Goal: Navigation & Orientation: Find specific page/section

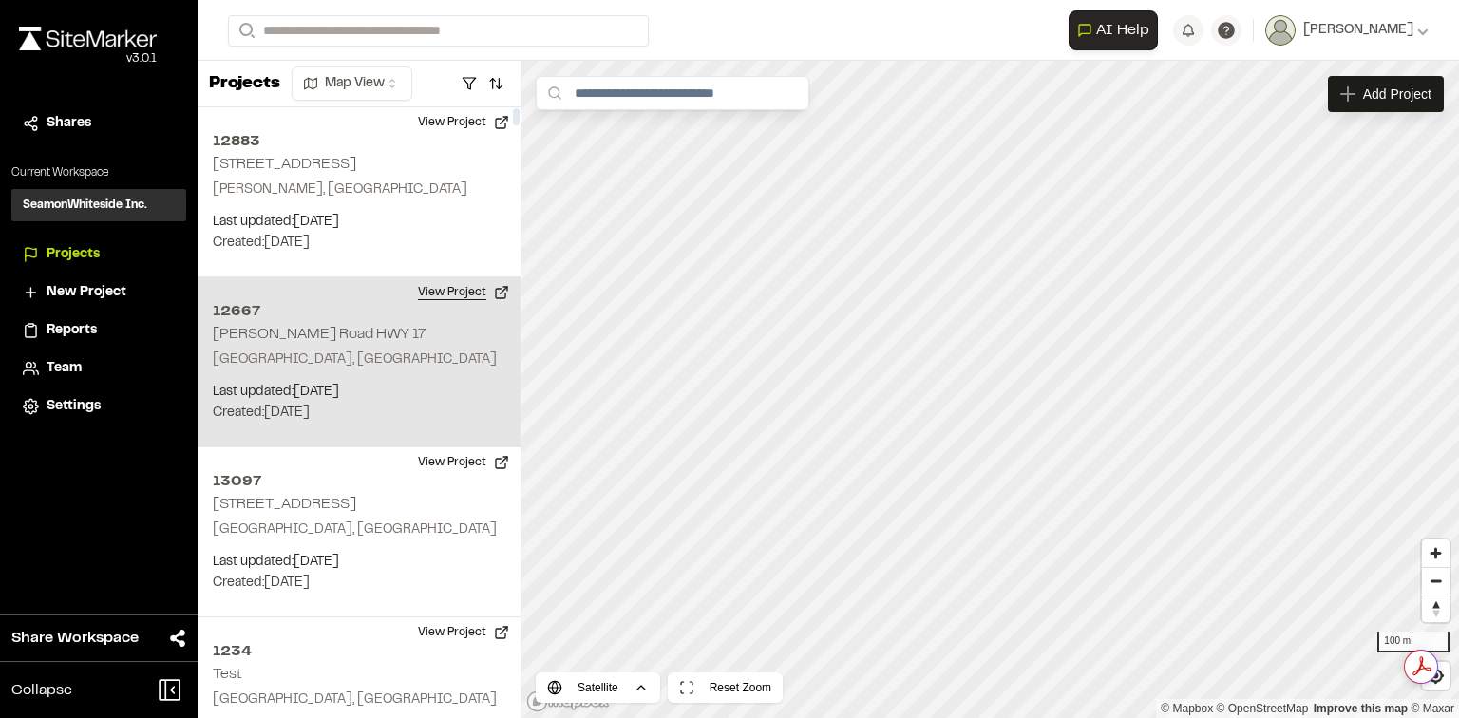
click at [453, 290] on button "View Project" at bounding box center [464, 292] width 114 height 30
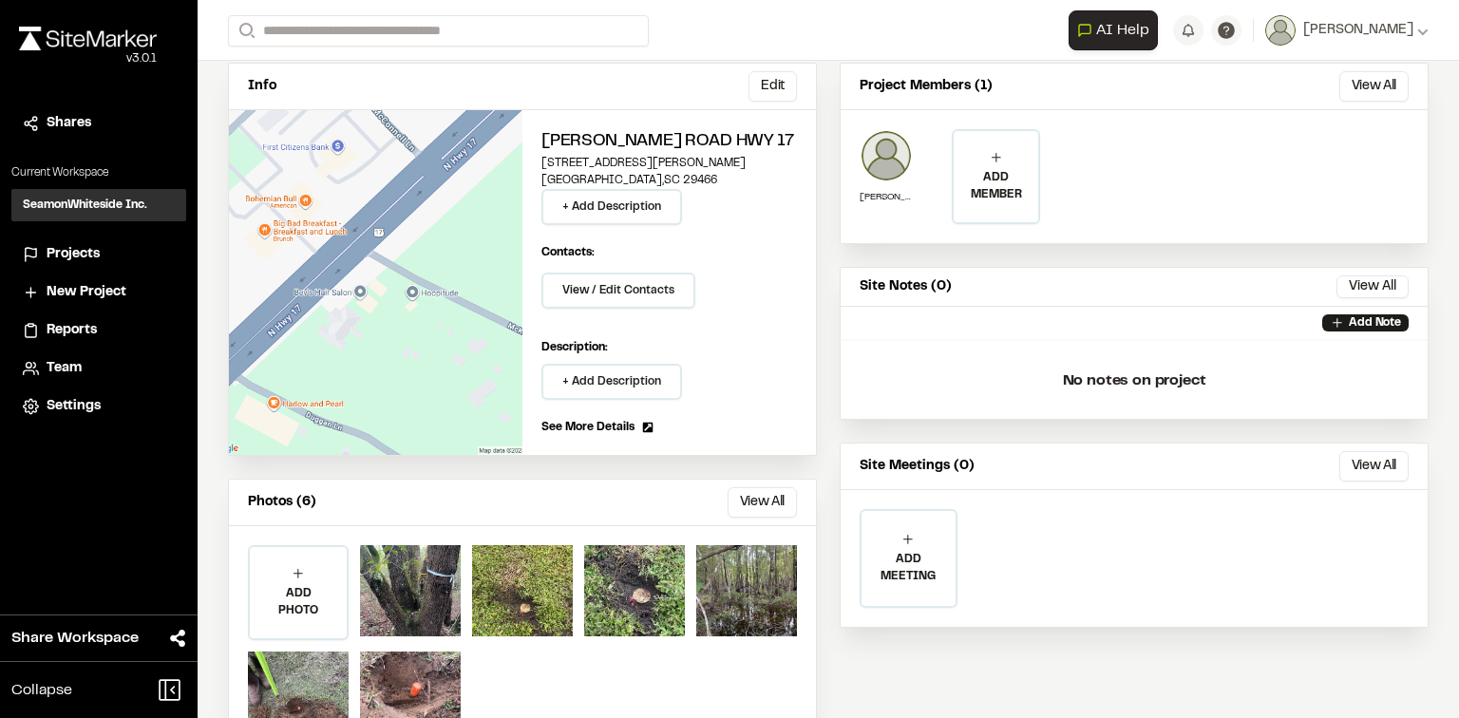
scroll to position [180, 0]
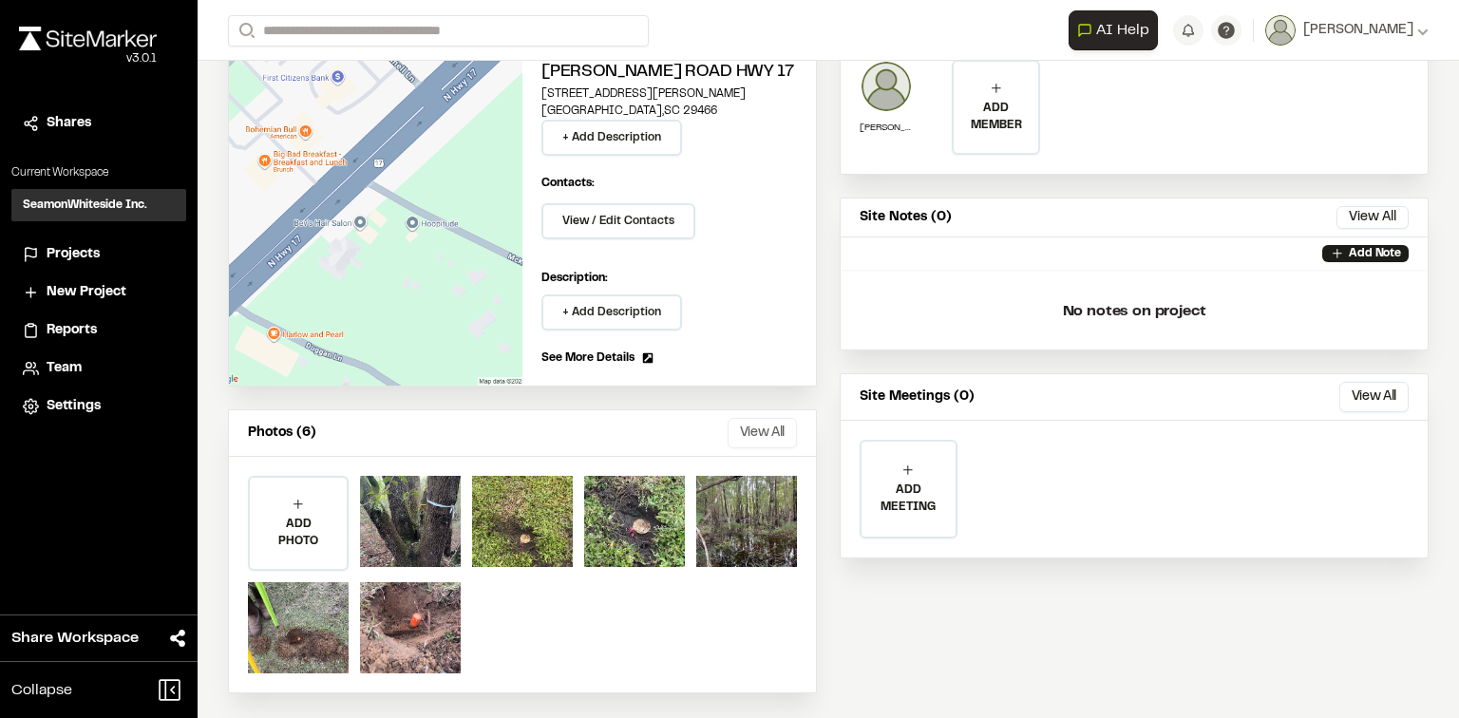
click at [771, 426] on button "View All" at bounding box center [762, 433] width 69 height 30
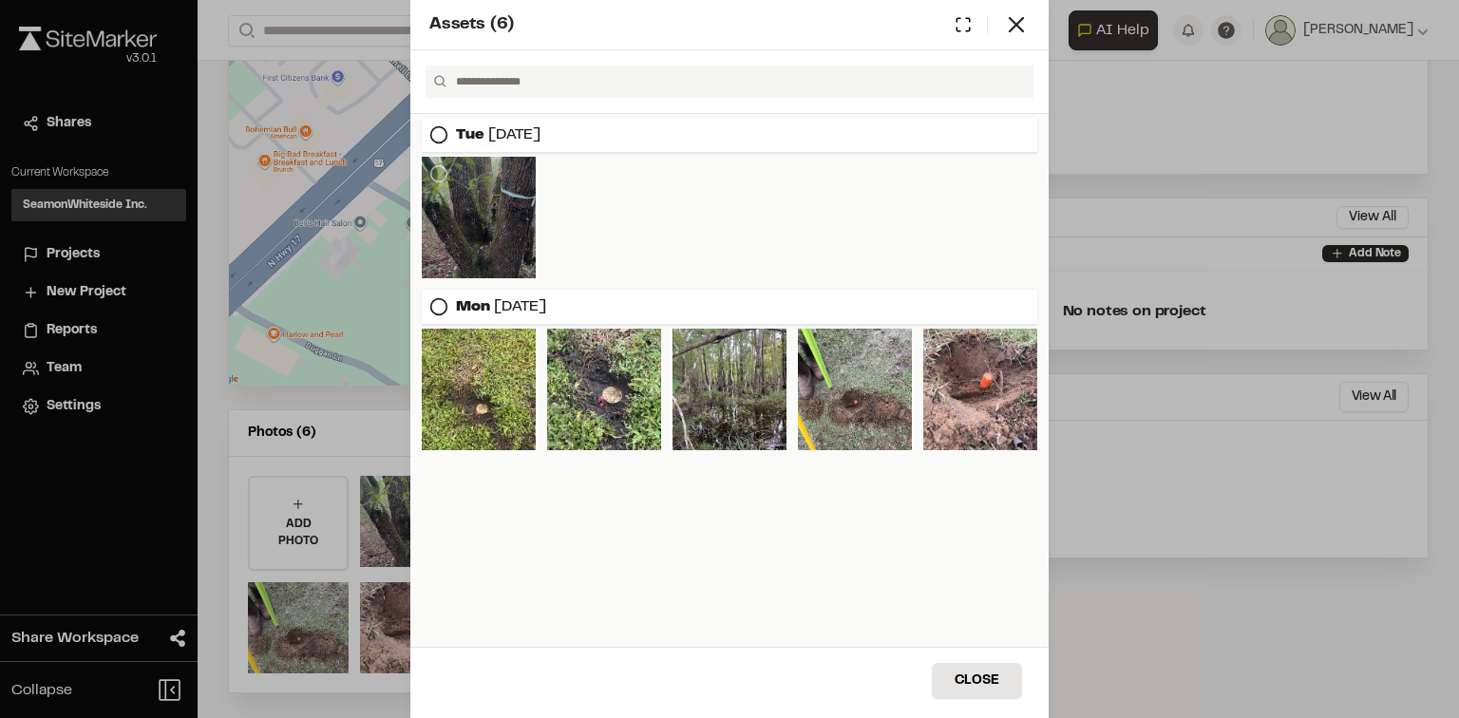
click at [505, 176] on div at bounding box center [479, 218] width 114 height 122
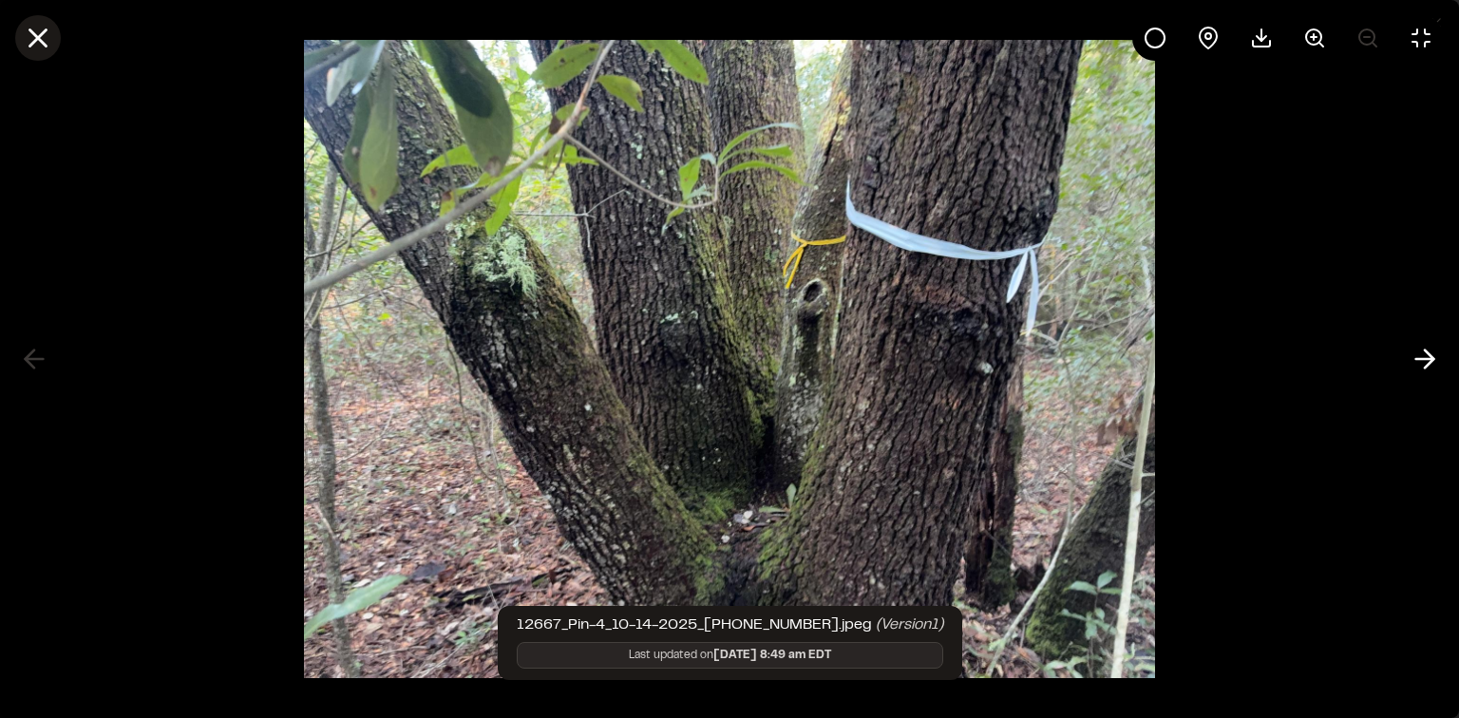
click at [31, 39] on icon at bounding box center [38, 38] width 32 height 32
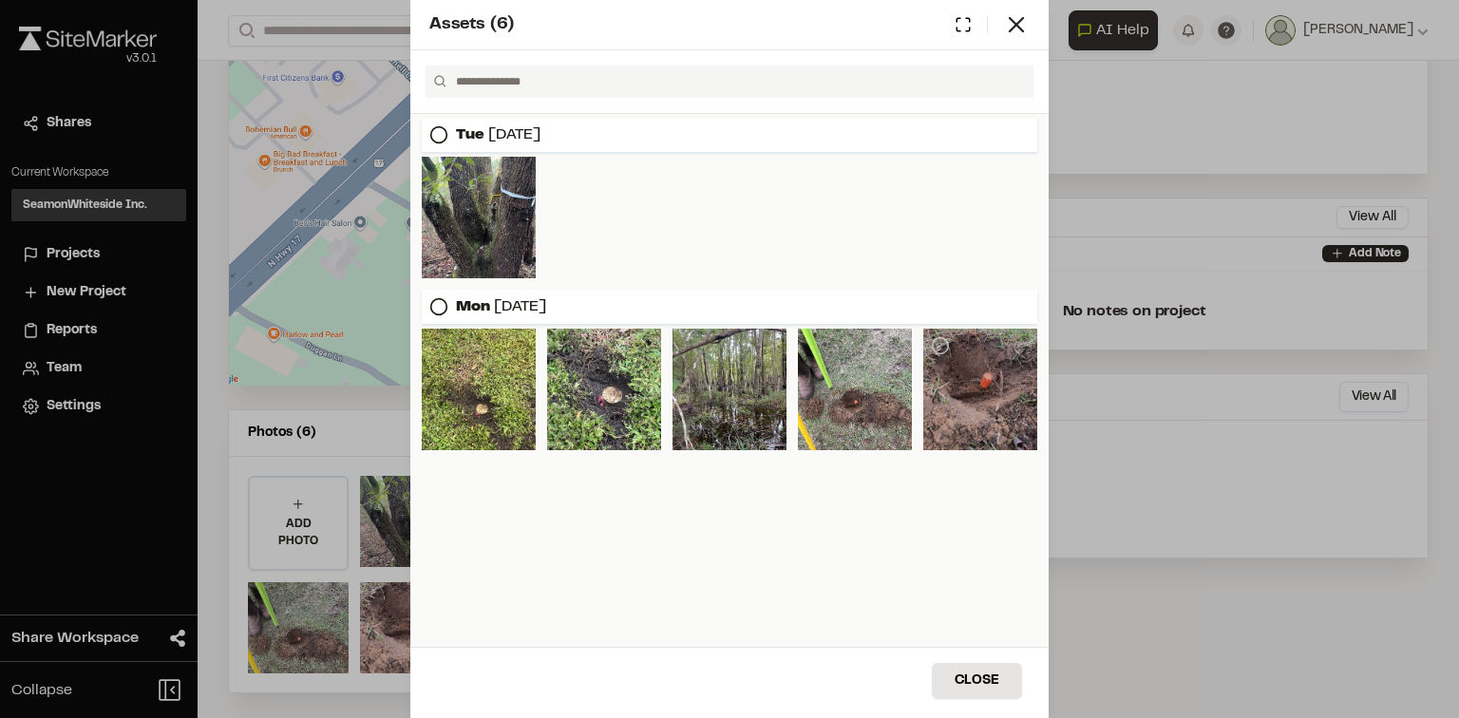
click at [992, 403] on div at bounding box center [980, 390] width 114 height 122
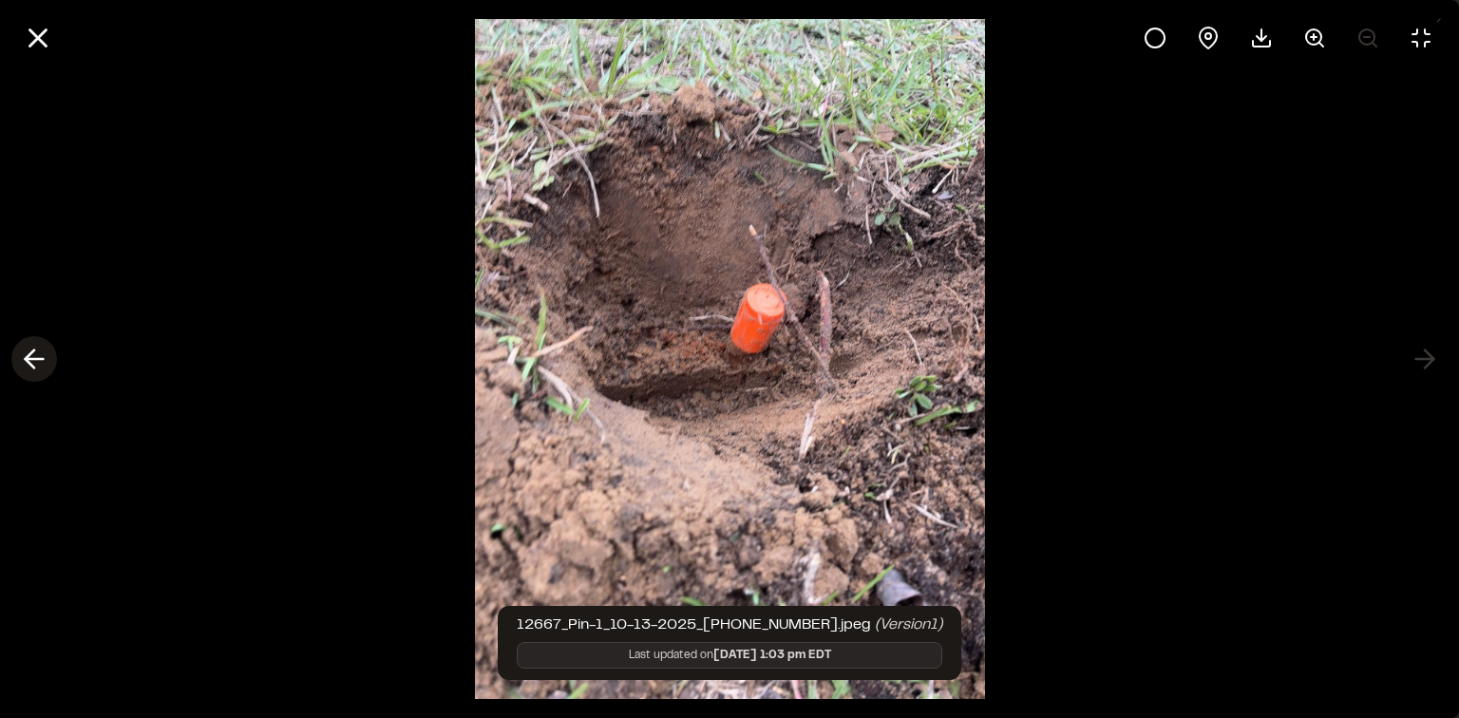
click at [38, 354] on icon at bounding box center [34, 359] width 30 height 32
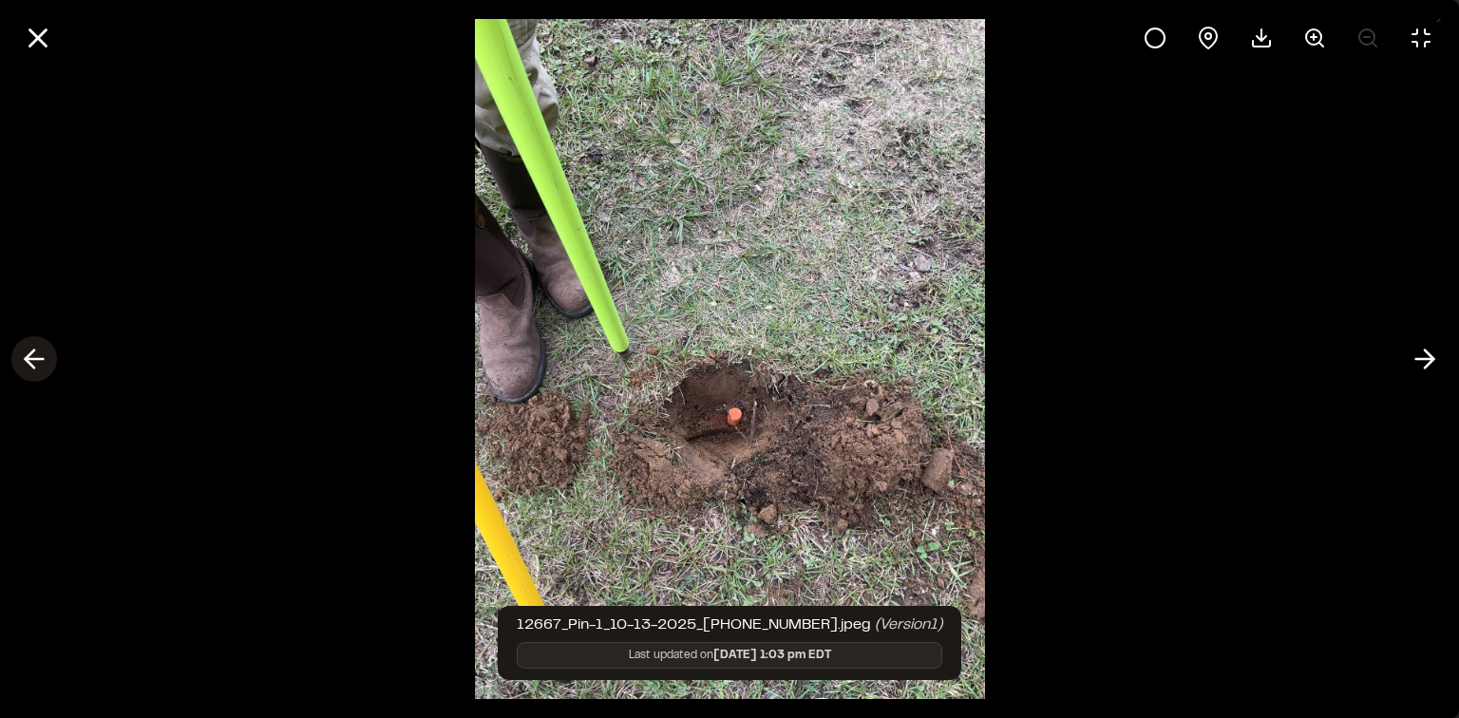
click at [38, 354] on icon at bounding box center [34, 359] width 30 height 32
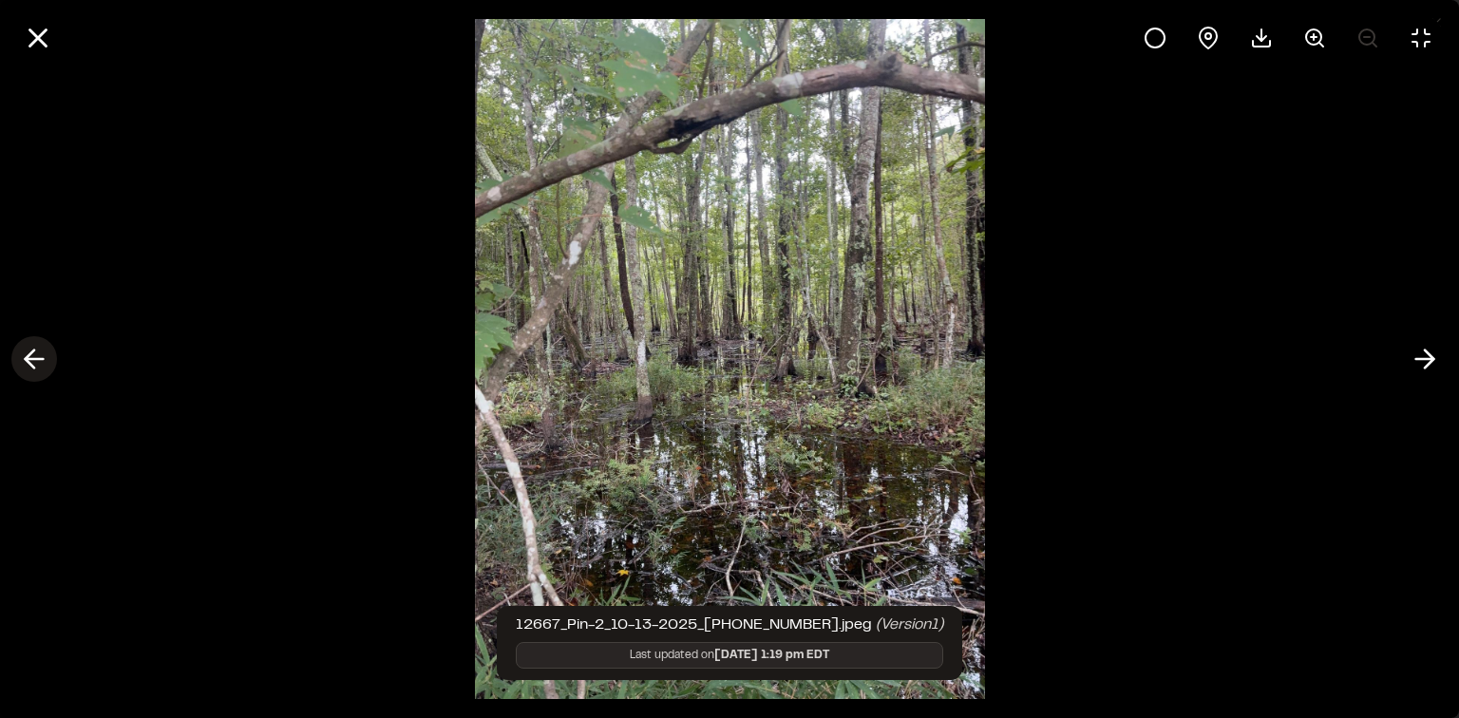
click at [38, 354] on icon at bounding box center [34, 359] width 30 height 32
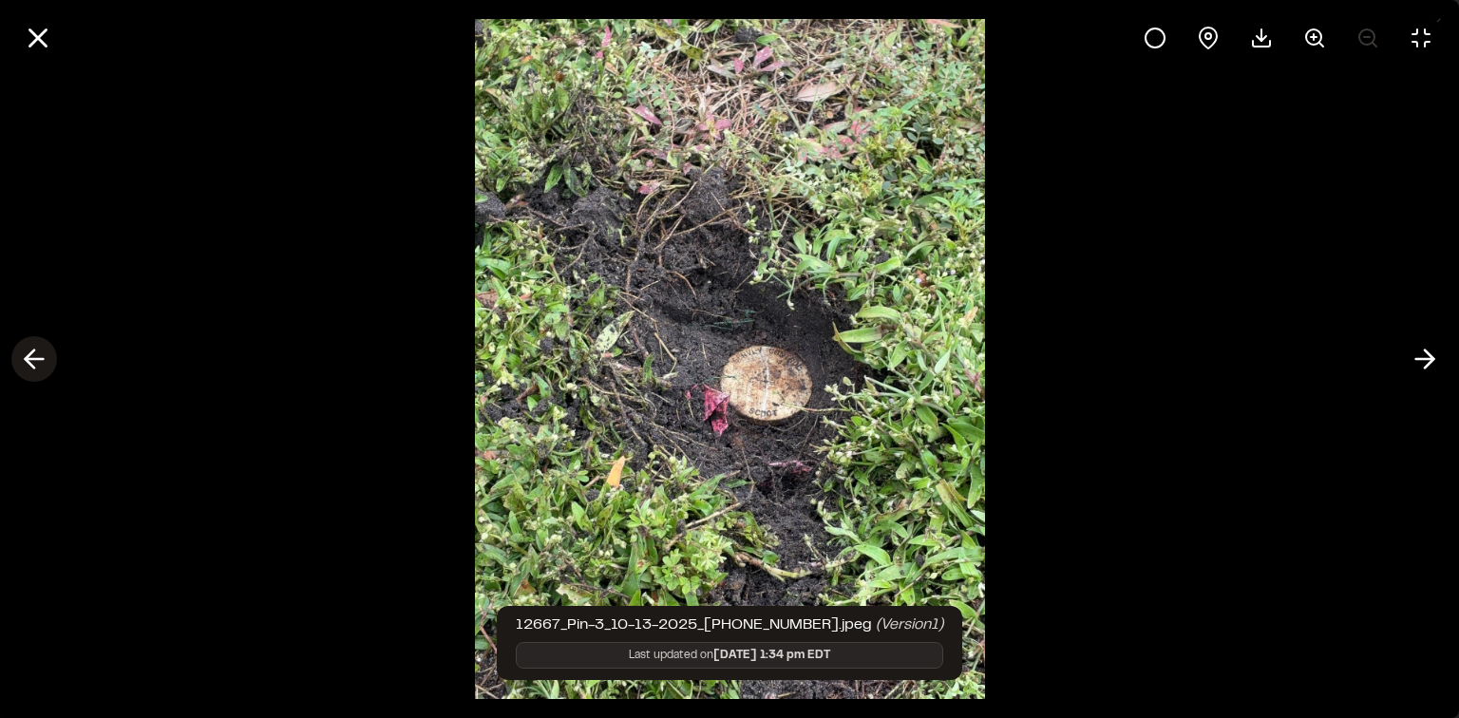
click at [38, 354] on icon at bounding box center [34, 359] width 30 height 32
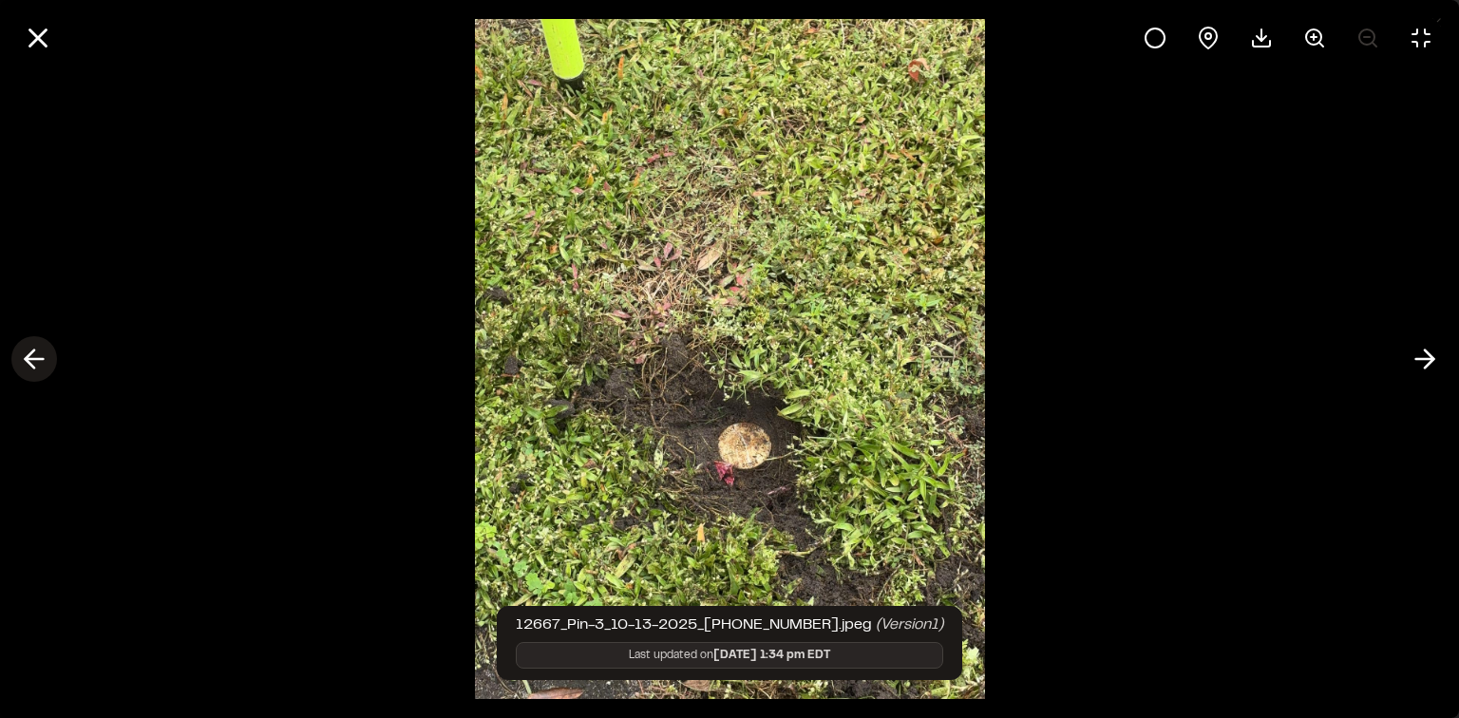
click at [38, 354] on icon at bounding box center [34, 359] width 30 height 32
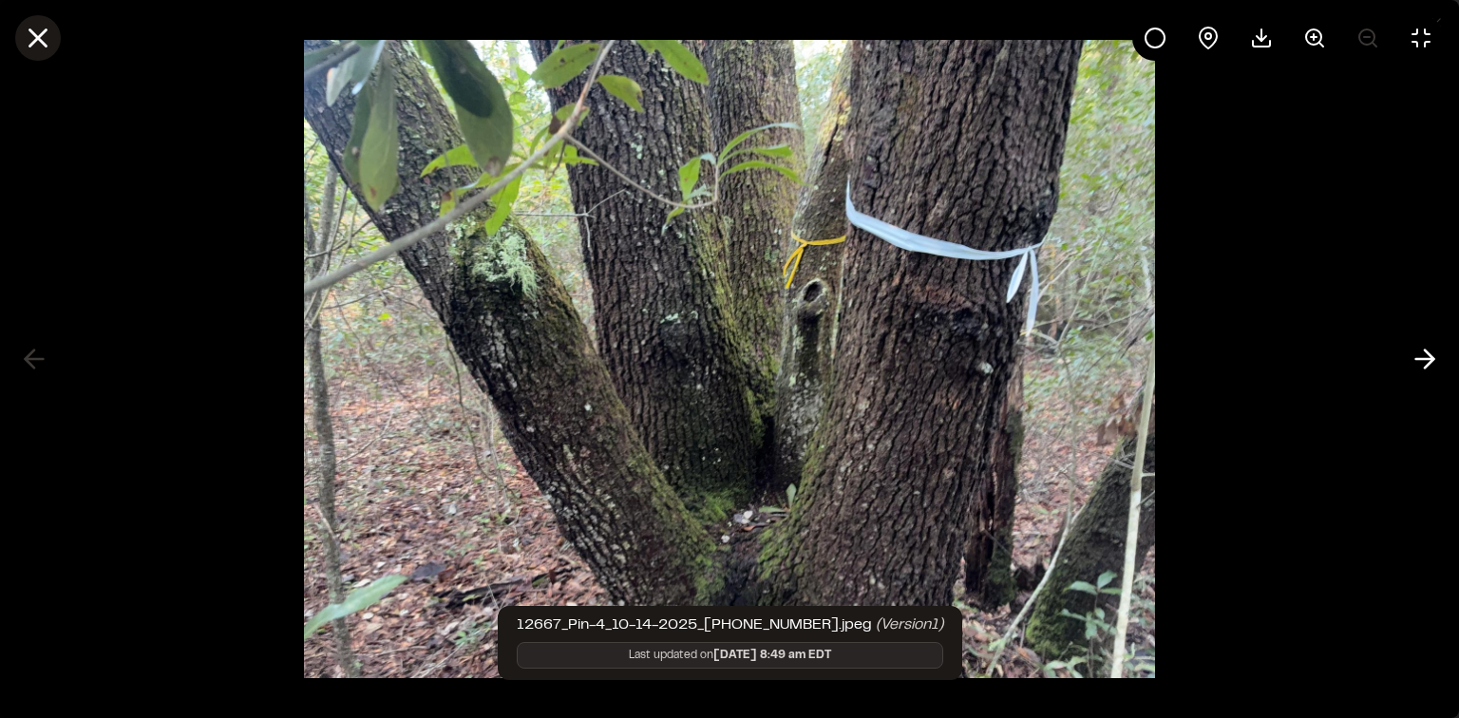
click at [42, 34] on line at bounding box center [38, 38] width 16 height 16
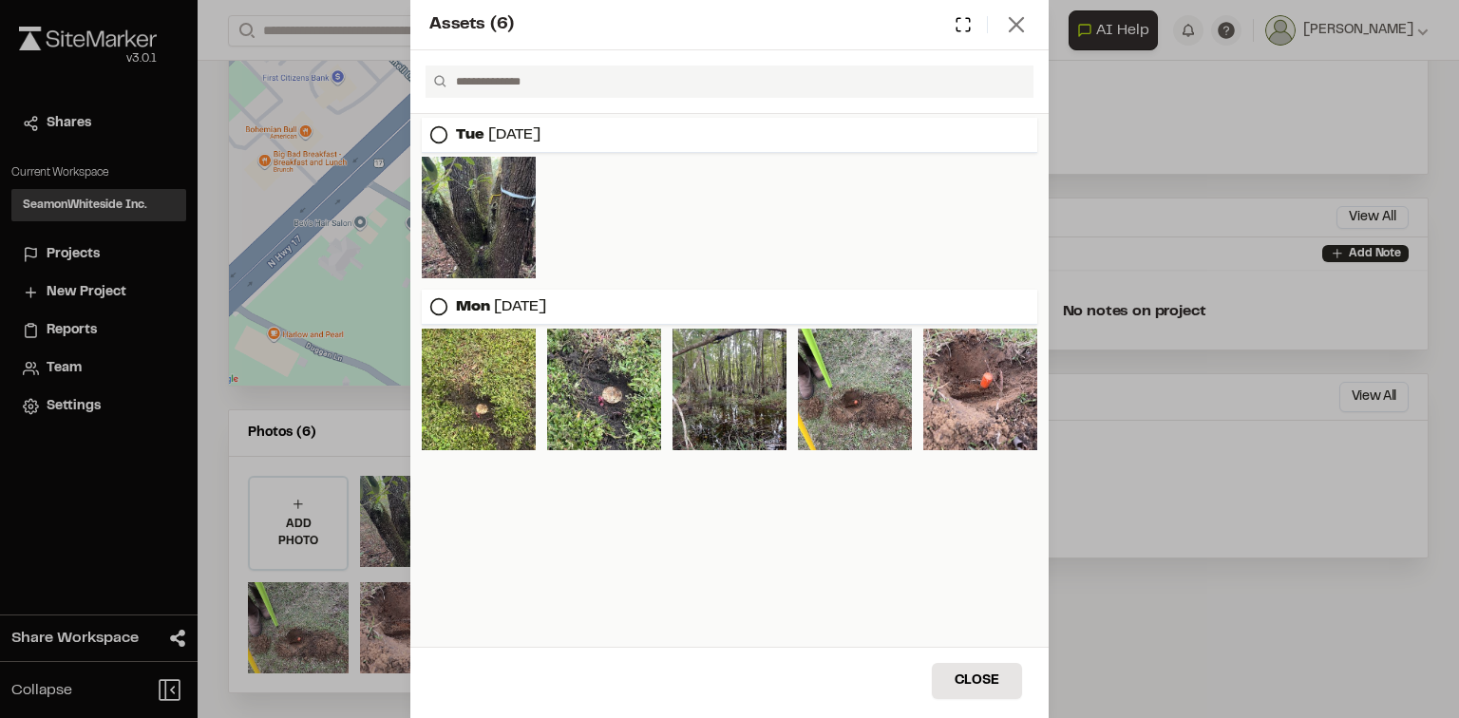
click at [1014, 23] on line at bounding box center [1016, 24] width 13 height 13
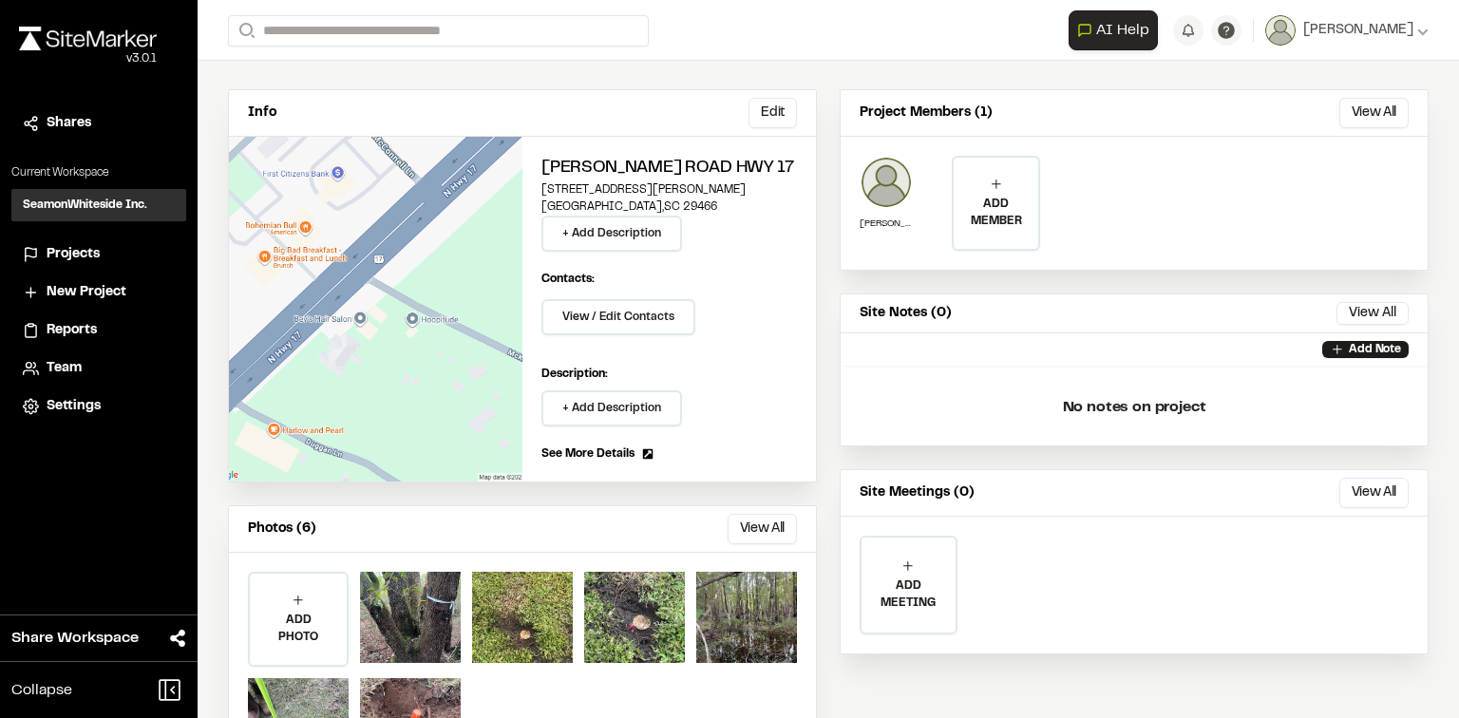
scroll to position [28, 0]
